Goal: Information Seeking & Learning: Learn about a topic

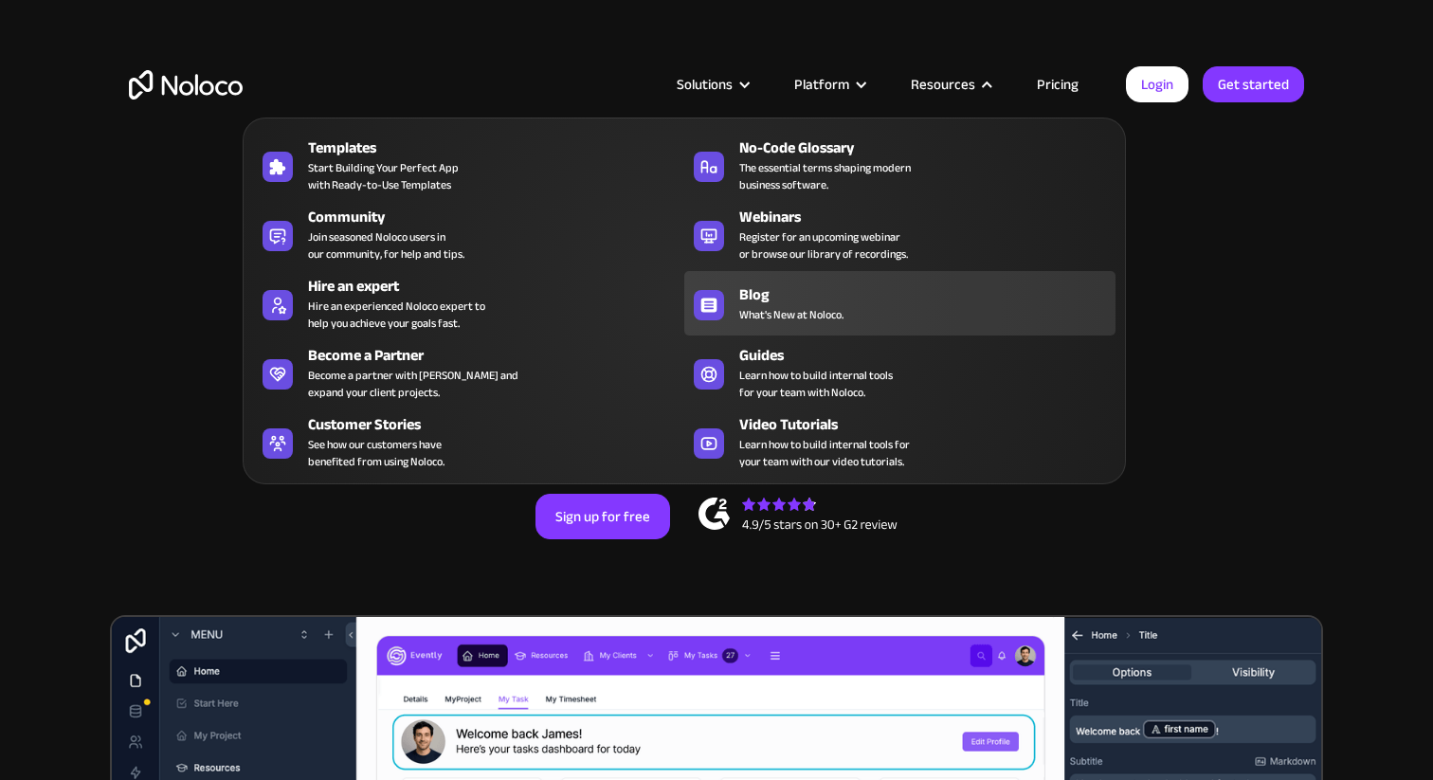
click at [792, 315] on span "What's New at Noloco." at bounding box center [791, 314] width 104 height 17
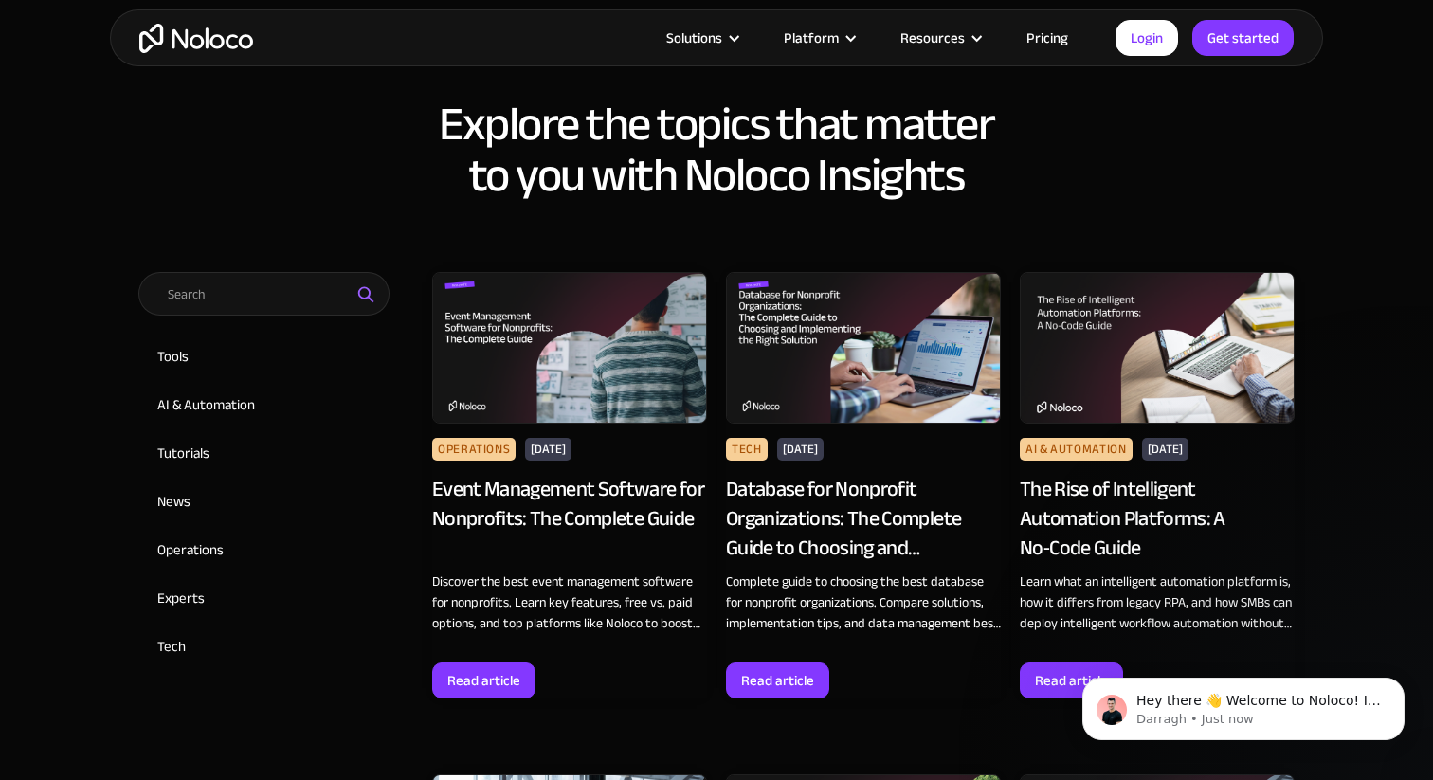
scroll to position [824, 0]
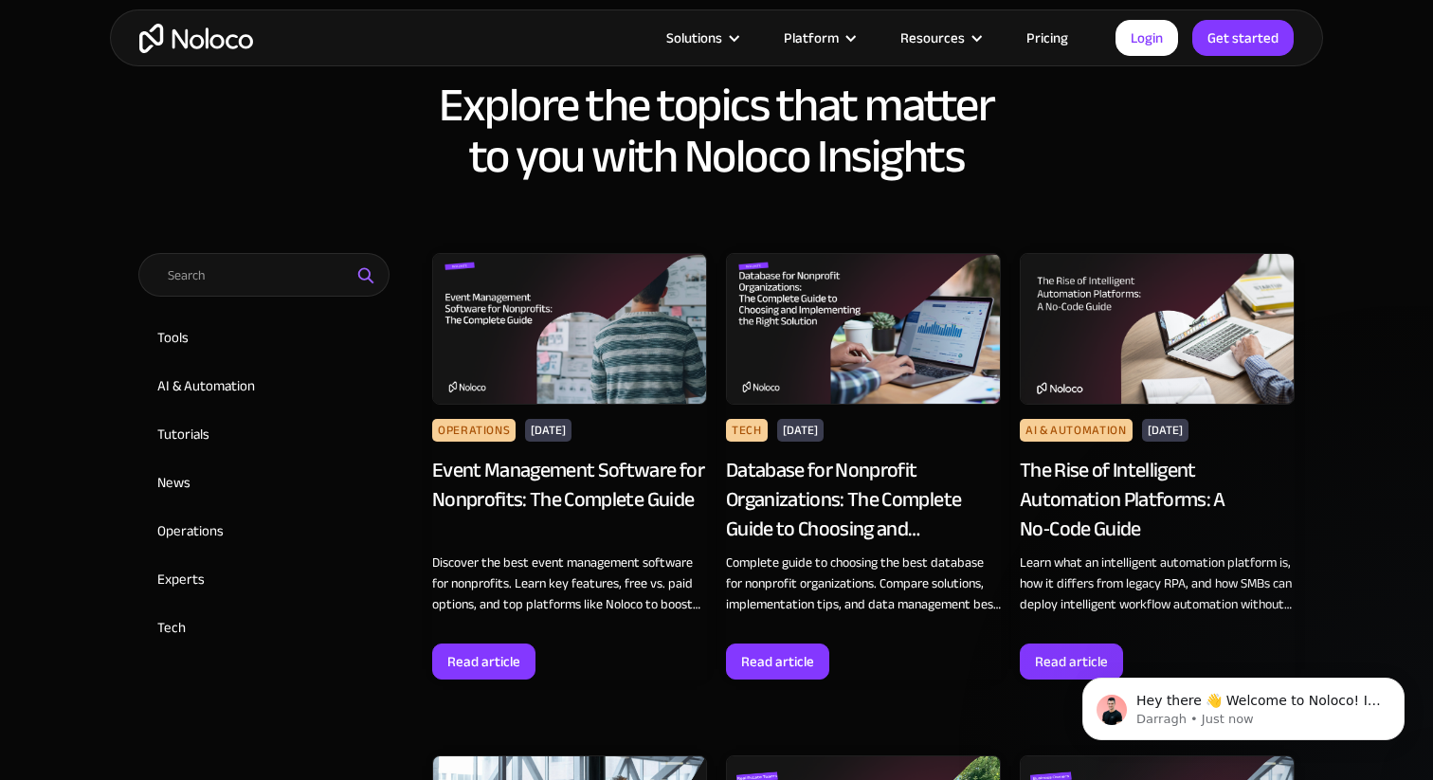
click at [554, 490] on div "Event Management Software for Nonprofits: The Complete Guide" at bounding box center [569, 499] width 275 height 87
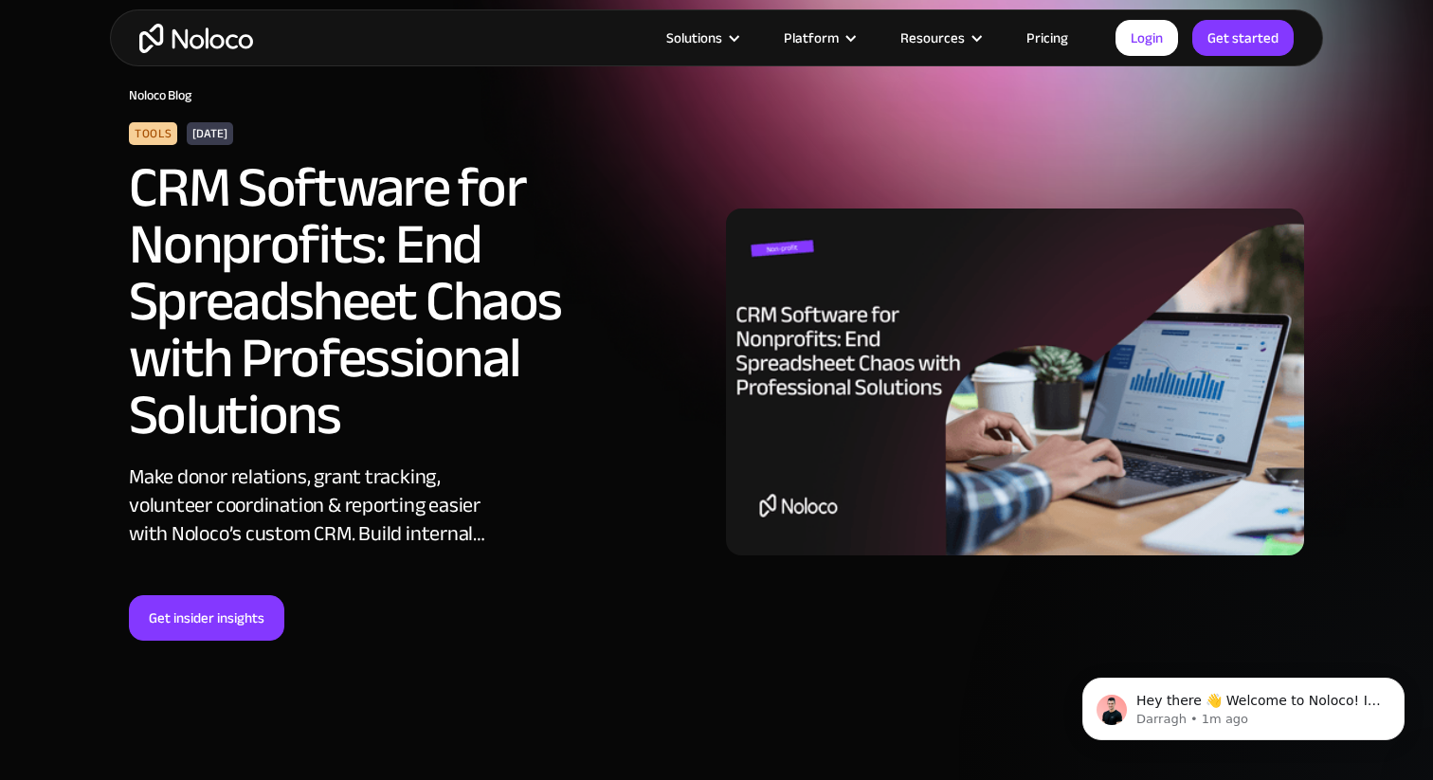
scroll to position [89, 0]
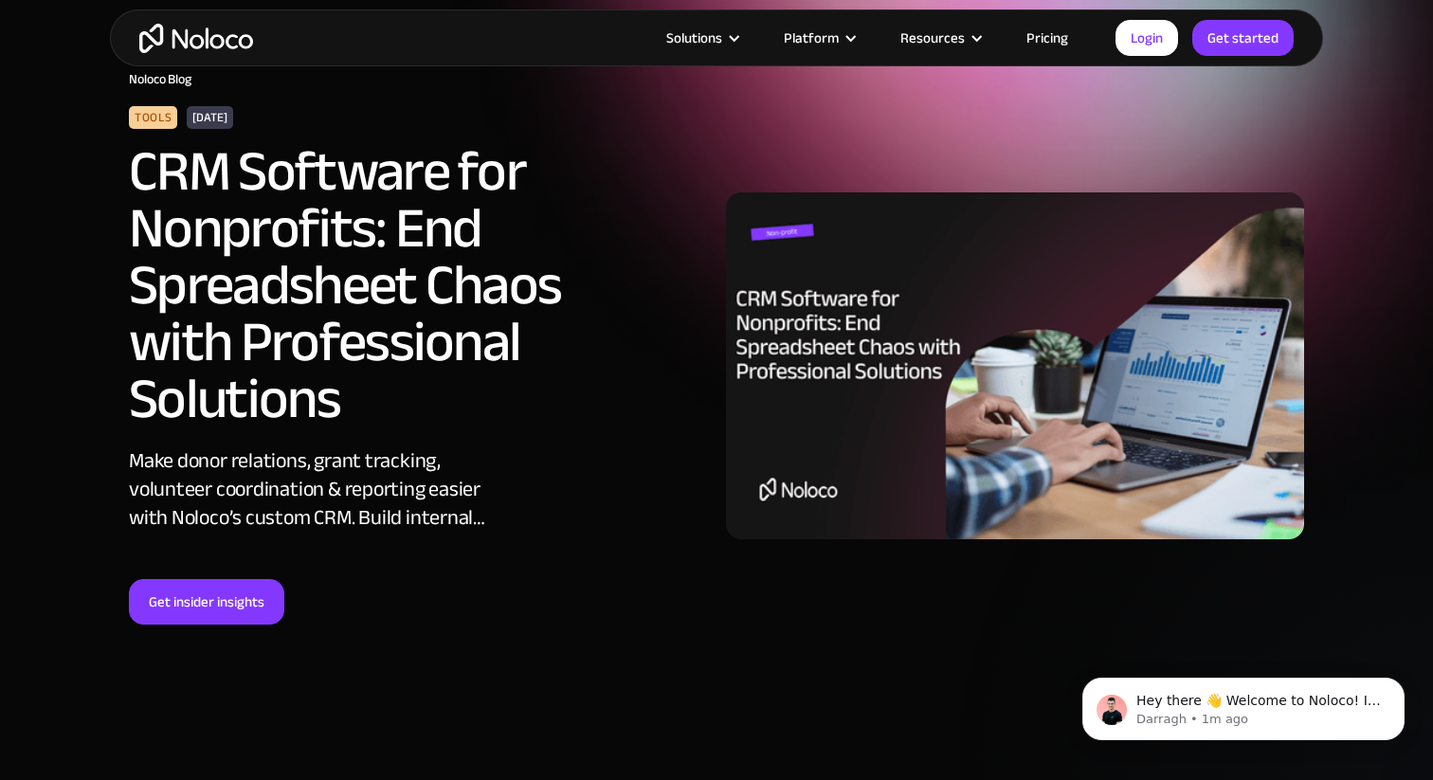
click at [789, 334] on img at bounding box center [1015, 365] width 578 height 347
click at [232, 615] on link "Get insider insights" at bounding box center [206, 601] width 155 height 45
